Goal: Information Seeking & Learning: Learn about a topic

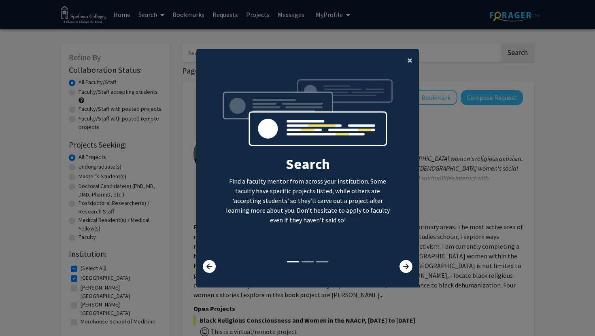
click at [408, 58] on span "×" at bounding box center [409, 60] width 5 height 13
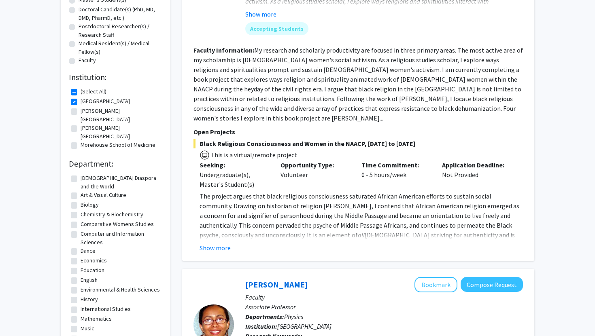
scroll to position [178, 0]
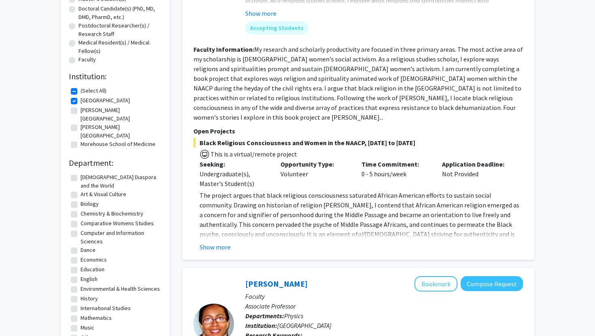
click at [77, 109] on fg-checkbox "[PERSON_NAME][GEOGRAPHIC_DATA] [PERSON_NAME][GEOGRAPHIC_DATA]" at bounding box center [115, 114] width 89 height 17
click at [81, 111] on label "[PERSON_NAME][GEOGRAPHIC_DATA]" at bounding box center [120, 114] width 79 height 17
click at [81, 111] on input "[PERSON_NAME][GEOGRAPHIC_DATA]" at bounding box center [83, 108] width 5 height 5
checkbox input "true"
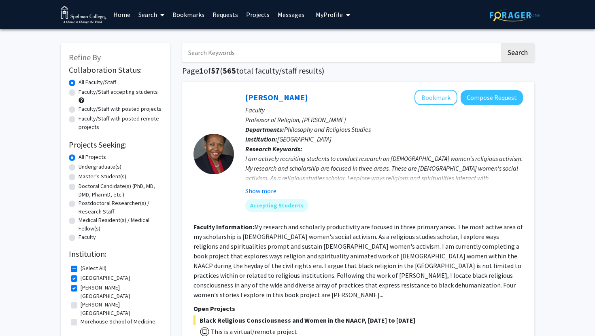
click at [81, 301] on label "[PERSON_NAME][GEOGRAPHIC_DATA]" at bounding box center [120, 309] width 79 height 17
click at [81, 301] on input "[PERSON_NAME][GEOGRAPHIC_DATA]" at bounding box center [83, 303] width 5 height 5
checkbox input "true"
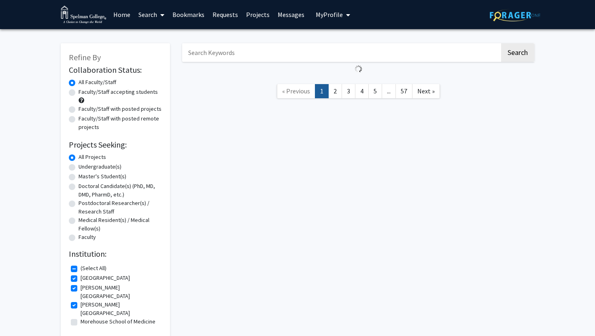
click at [81, 318] on label "Morehouse School of Medicine" at bounding box center [118, 322] width 75 height 9
click at [81, 318] on input "Morehouse School of Medicine" at bounding box center [83, 320] width 5 height 5
checkbox input "true"
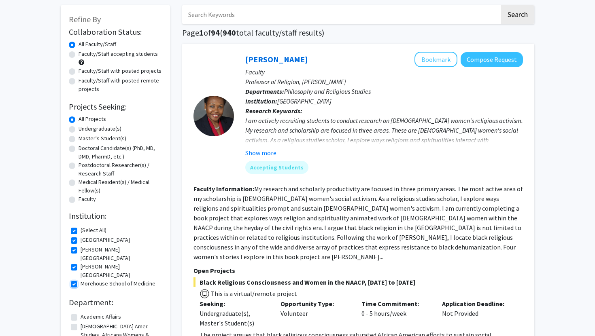
scroll to position [40, 0]
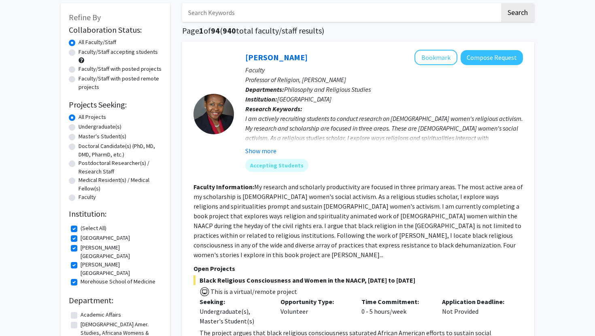
click at [79, 53] on label "Faculty/Staff accepting students" at bounding box center [118, 52] width 79 height 9
click at [79, 53] on input "Faculty/Staff accepting students" at bounding box center [81, 50] width 5 height 5
radio input "true"
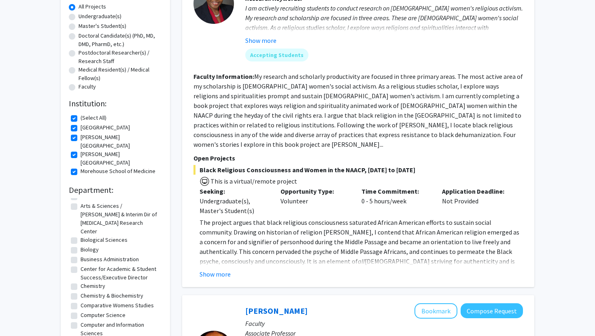
scroll to position [151, 0]
click at [81, 235] on label "Biological Sciences" at bounding box center [104, 239] width 47 height 9
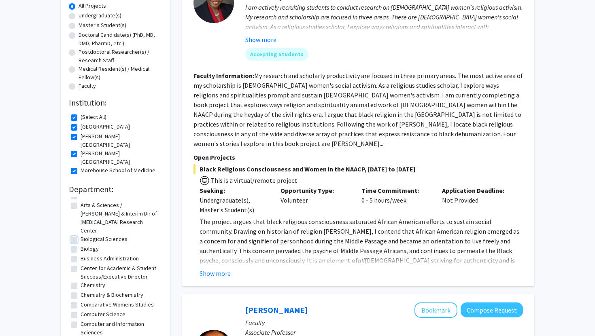
click at [81, 235] on input "Biological Sciences" at bounding box center [83, 237] width 5 height 5
checkbox input "true"
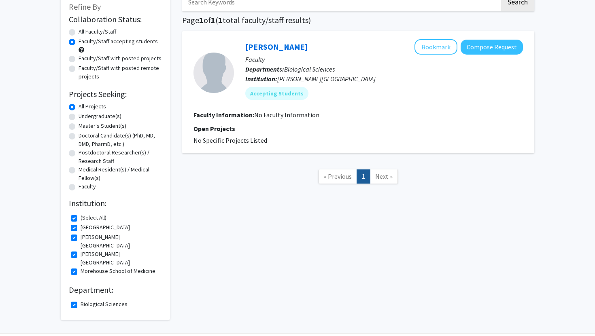
scroll to position [62, 0]
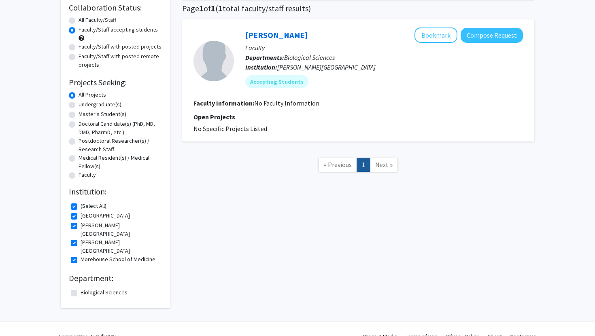
checkbox input "false"
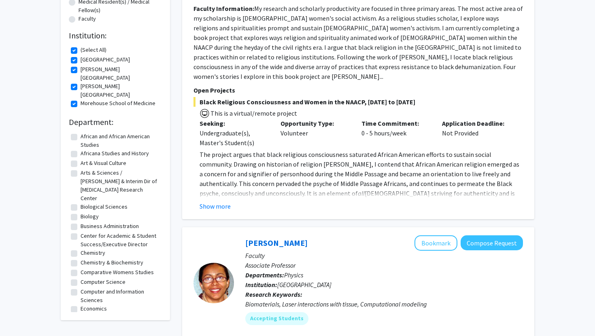
scroll to position [218, 0]
click at [81, 169] on label "Arts & Sciences / [PERSON_NAME] & Interim Dir of [MEDICAL_DATA] Research Center" at bounding box center [120, 186] width 79 height 34
click at [81, 169] on input "Arts & Sciences / [PERSON_NAME] & Interim Dir of [MEDICAL_DATA] Research Center" at bounding box center [83, 171] width 5 height 5
checkbox input "true"
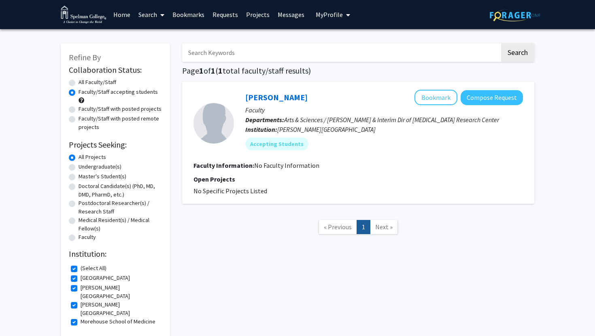
checkbox input "false"
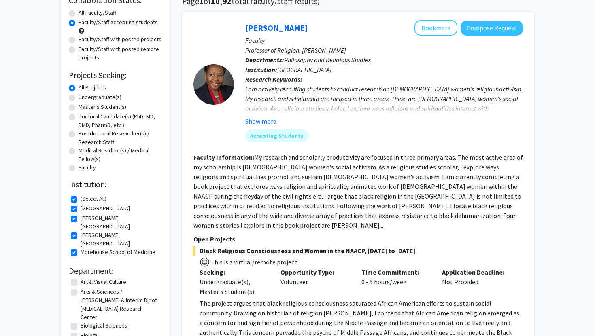
scroll to position [31, 0]
click at [77, 330] on fg-checkbox "Biology Biology" at bounding box center [115, 335] width 89 height 10
click at [81, 330] on label "Biology" at bounding box center [90, 334] width 18 height 9
click at [81, 330] on input "Biology" at bounding box center [83, 332] width 5 height 5
checkbox input "true"
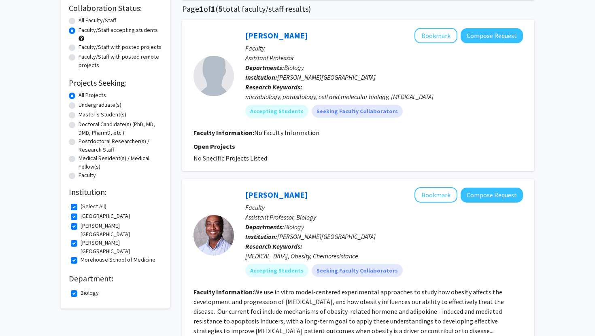
scroll to position [79, 0]
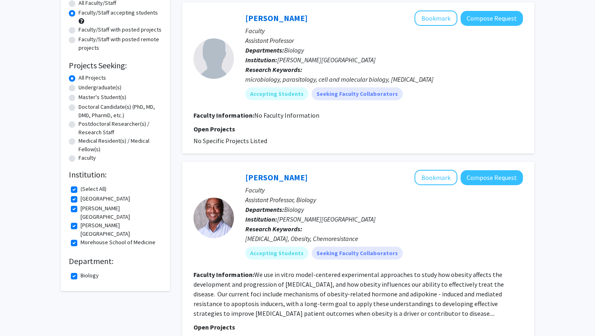
click at [81, 272] on label "Biology" at bounding box center [90, 276] width 18 height 9
click at [81, 272] on input "Biology" at bounding box center [83, 274] width 5 height 5
checkbox input "false"
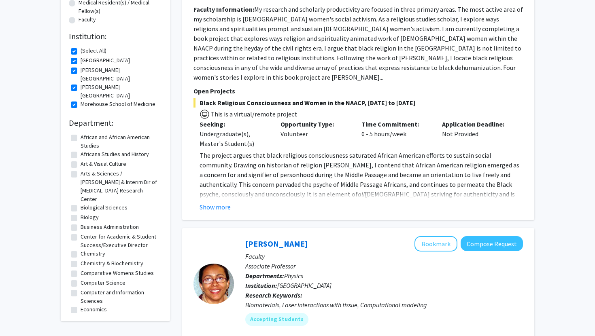
scroll to position [220, 0]
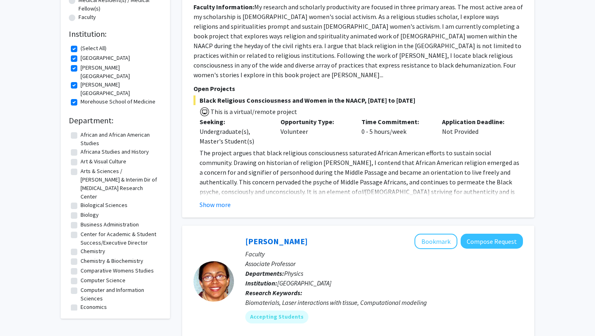
click at [88, 247] on label "Chemistry" at bounding box center [93, 251] width 25 height 9
click at [86, 247] on input "Chemistry" at bounding box center [83, 249] width 5 height 5
checkbox input "true"
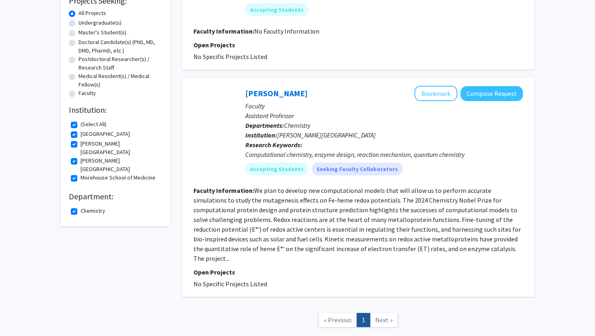
scroll to position [147, 0]
